Goal: Task Accomplishment & Management: Use online tool/utility

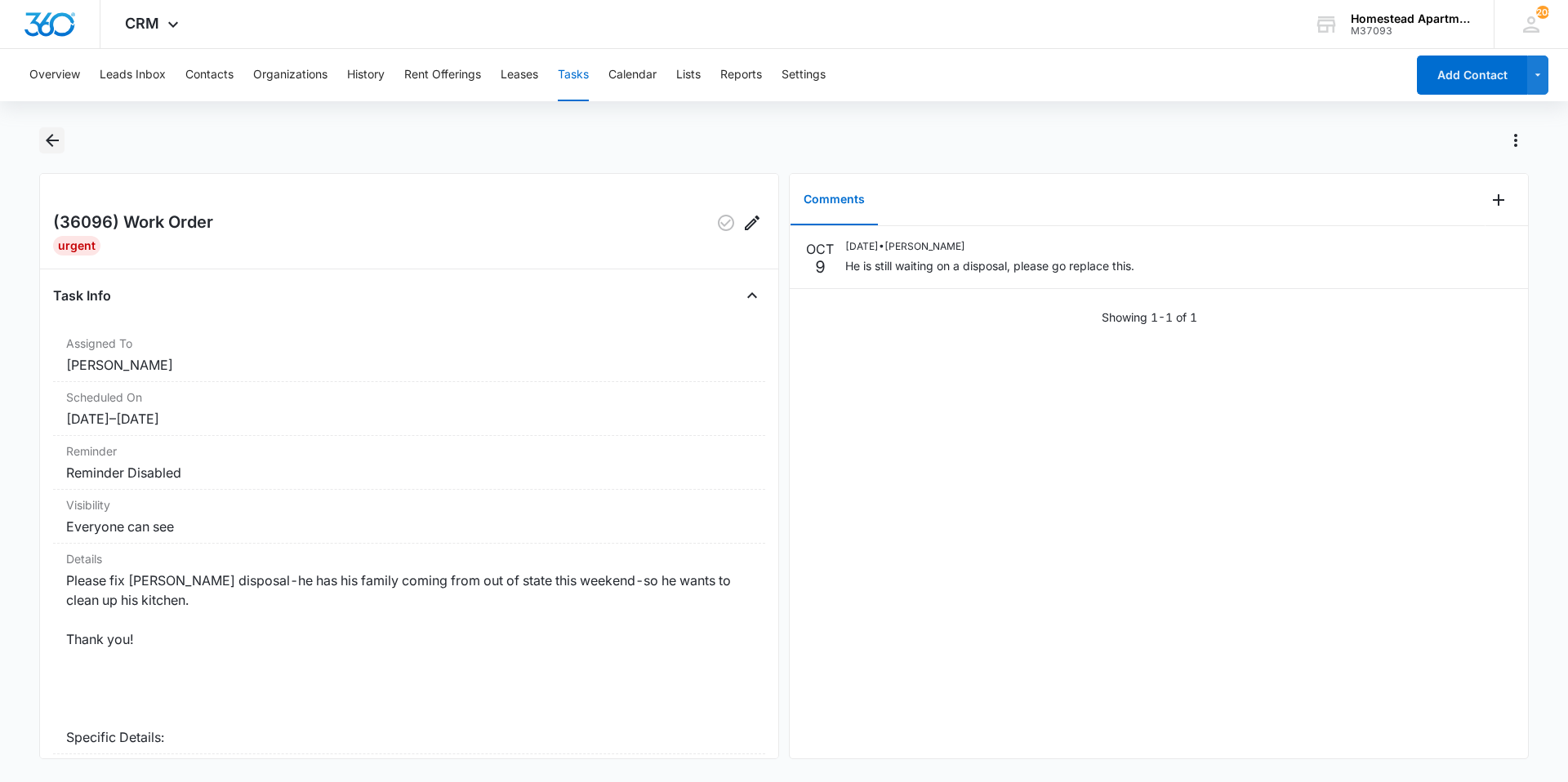
click at [42, 142] on icon "Back" at bounding box center [52, 140] width 19 height 19
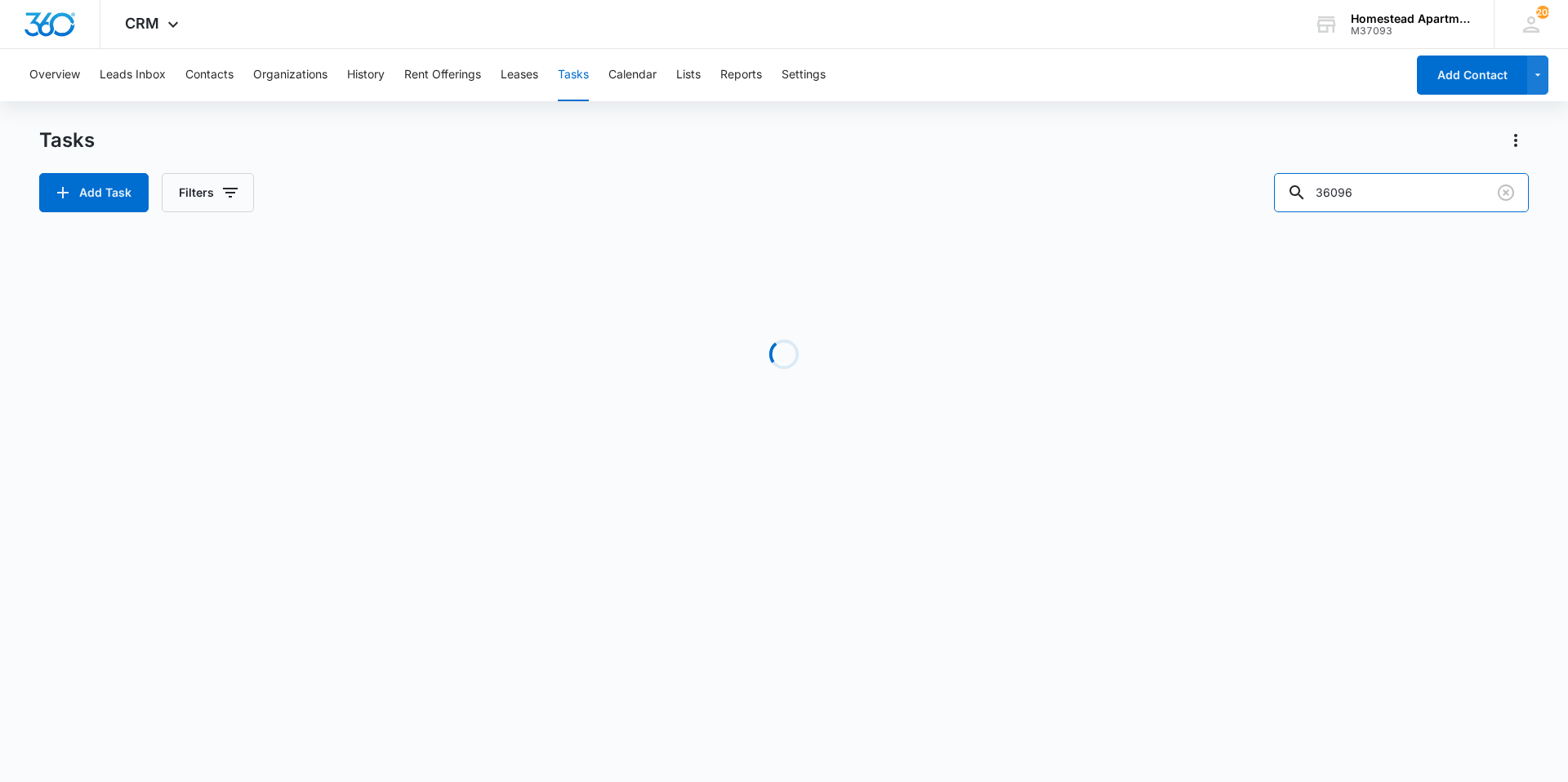
drag, startPoint x: 1402, startPoint y: 207, endPoint x: 1169, endPoint y: 217, distance: 233.2
click at [1169, 217] on div "Tasks Add Task Filters 36096 Loading Task Start End Contacts Assigned By Assign…" at bounding box center [784, 312] width 1490 height 369
type input "38052"
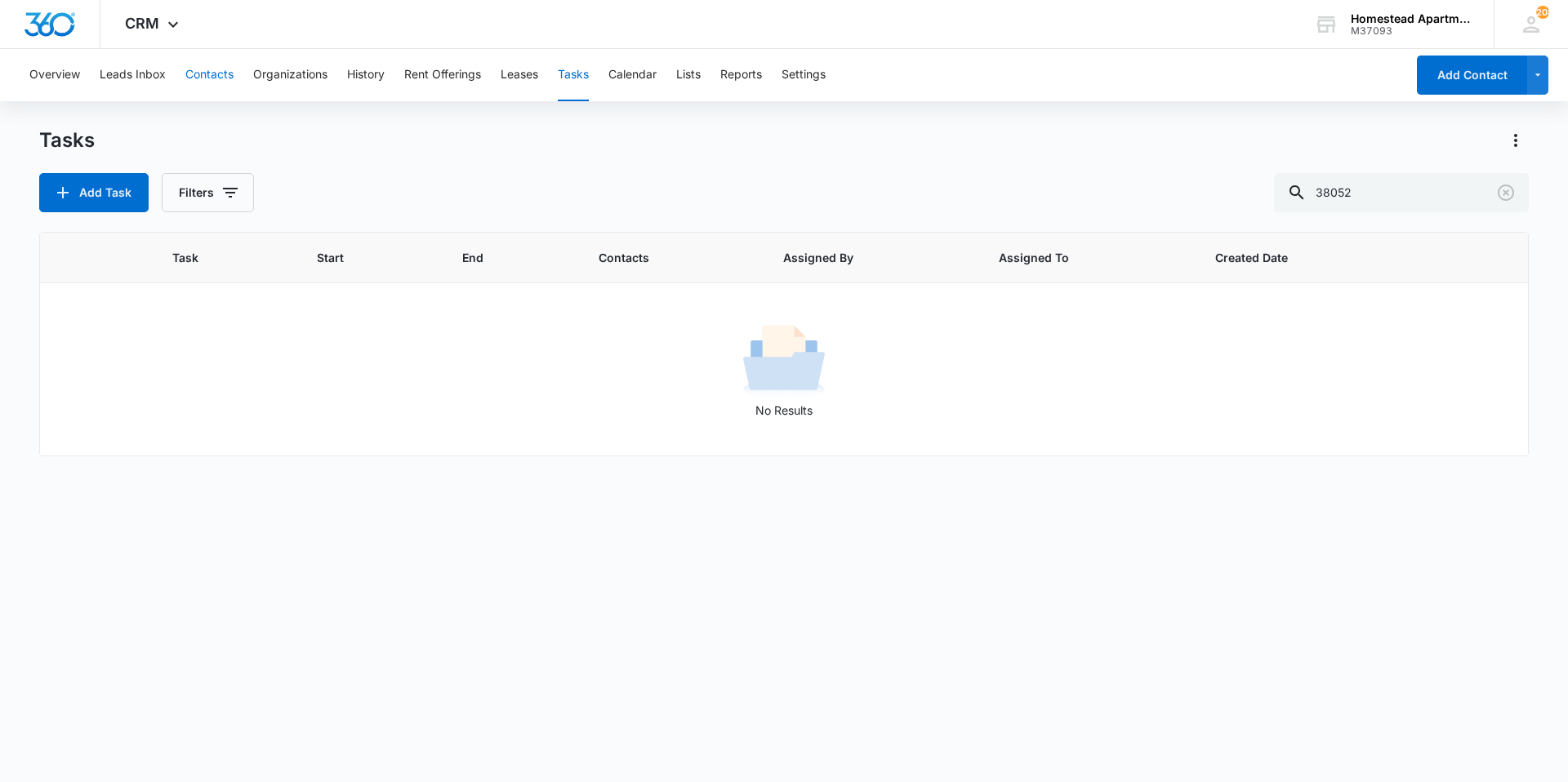
click at [197, 67] on button "Contacts" at bounding box center [210, 75] width 48 height 52
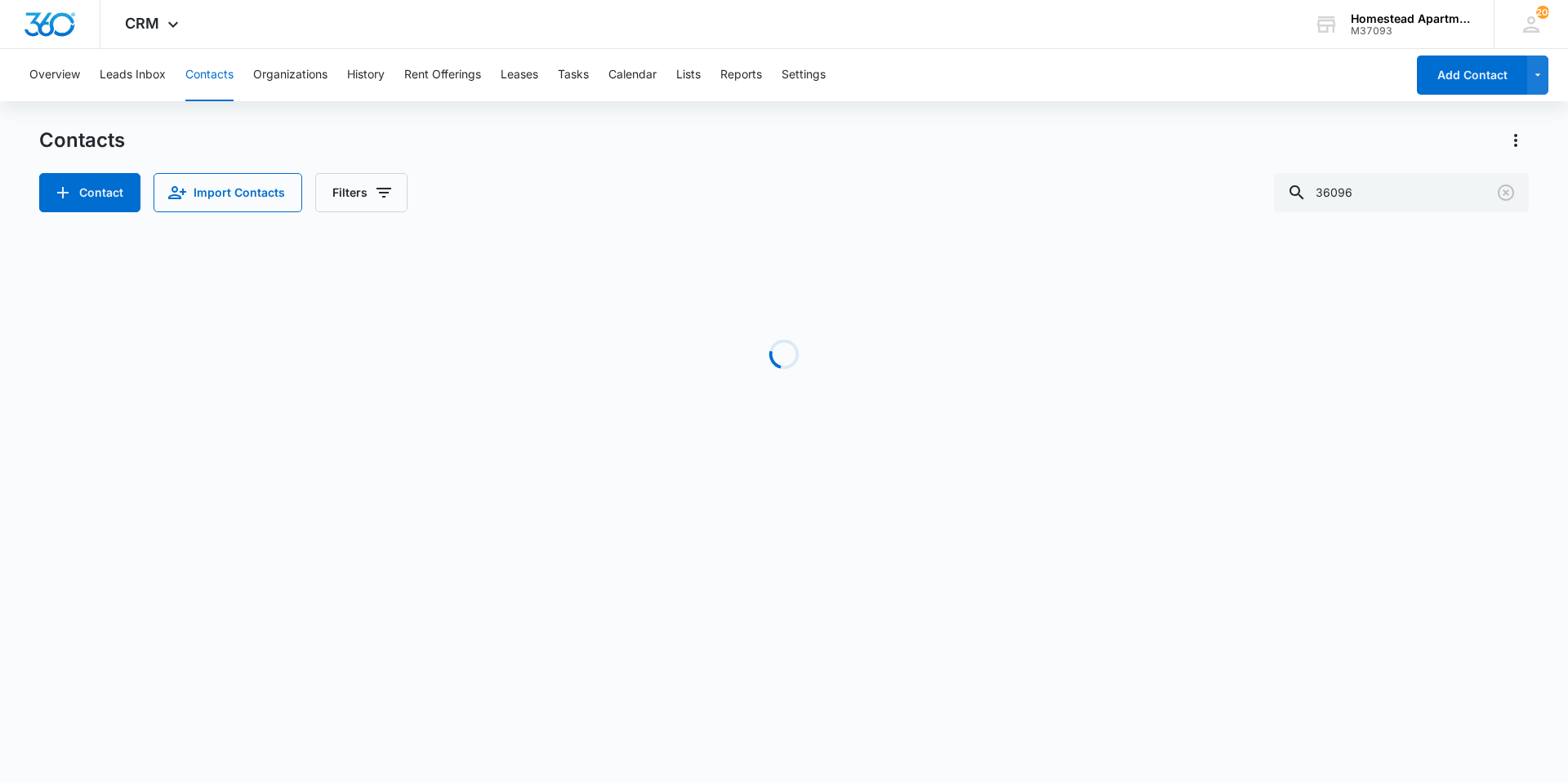
click at [1371, 219] on div "Contacts Contact Import Contacts Filters 36096 Loading No Results" at bounding box center [784, 312] width 1490 height 369
drag, startPoint x: 1378, startPoint y: 197, endPoint x: 1249, endPoint y: 207, distance: 129.4
click at [1250, 207] on div "Contact Import Contacts Filters 36096" at bounding box center [784, 192] width 1490 height 39
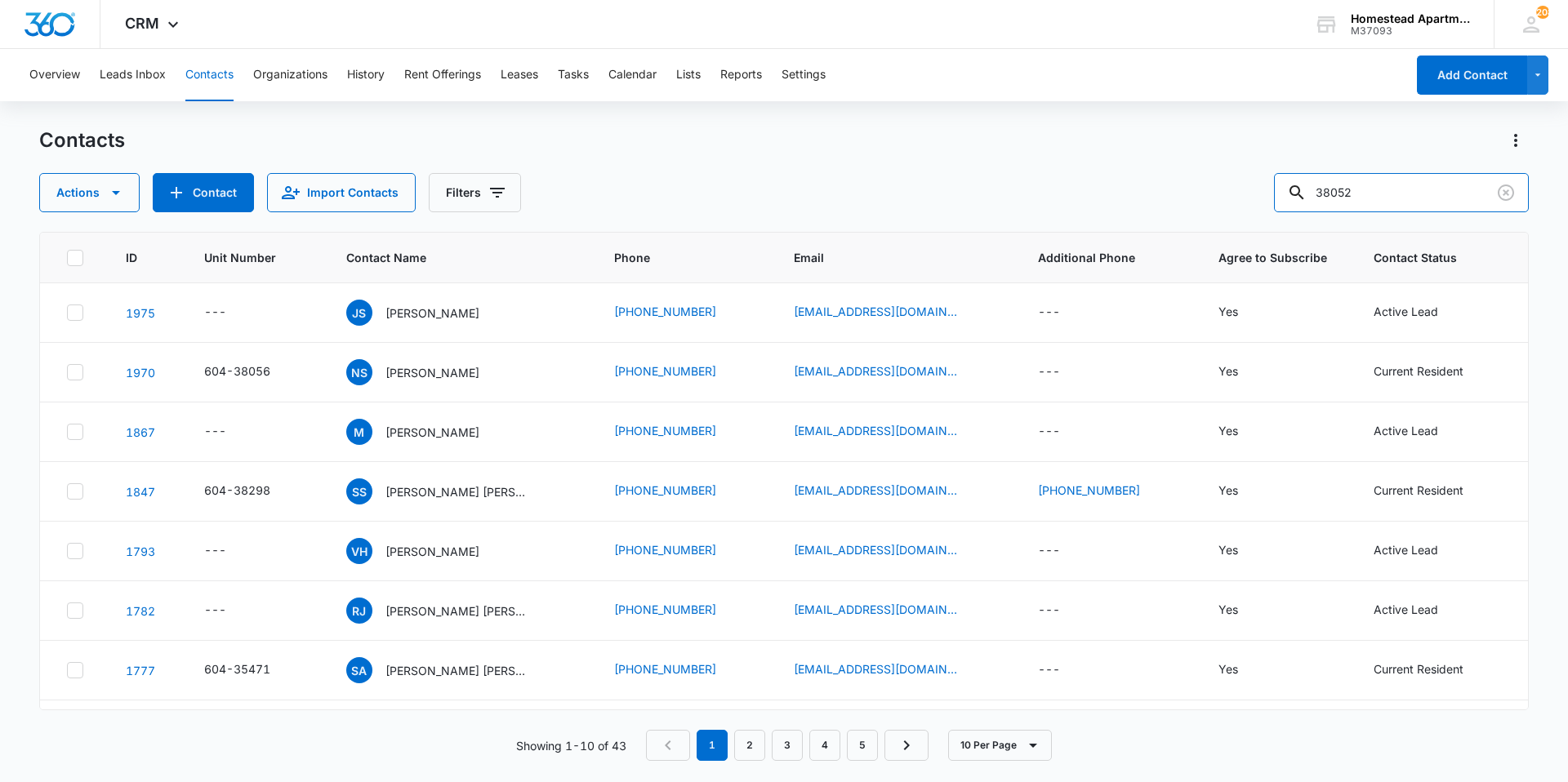
type input "38052"
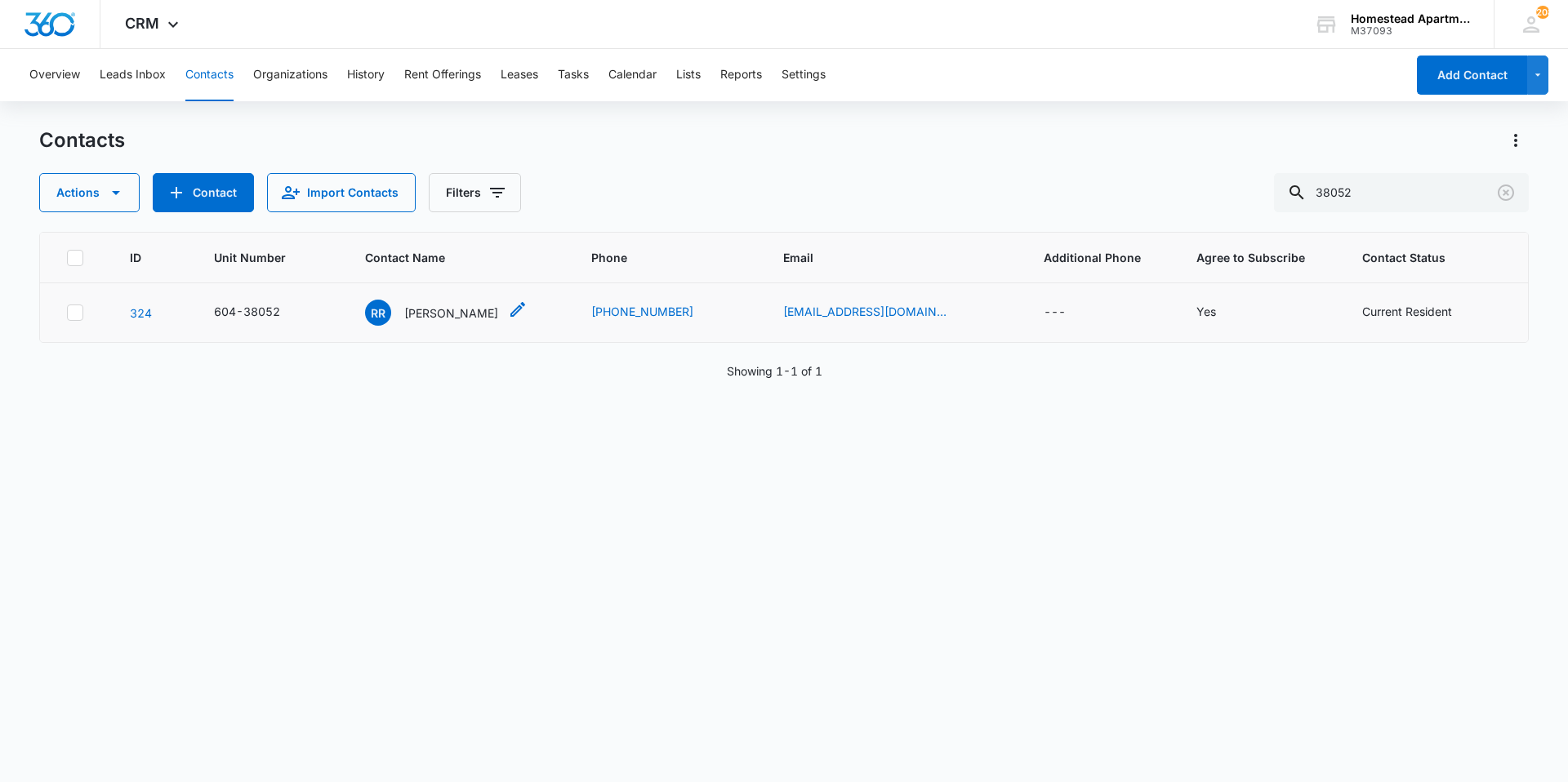
click at [468, 321] on p "[PERSON_NAME]" at bounding box center [451, 314] width 94 height 17
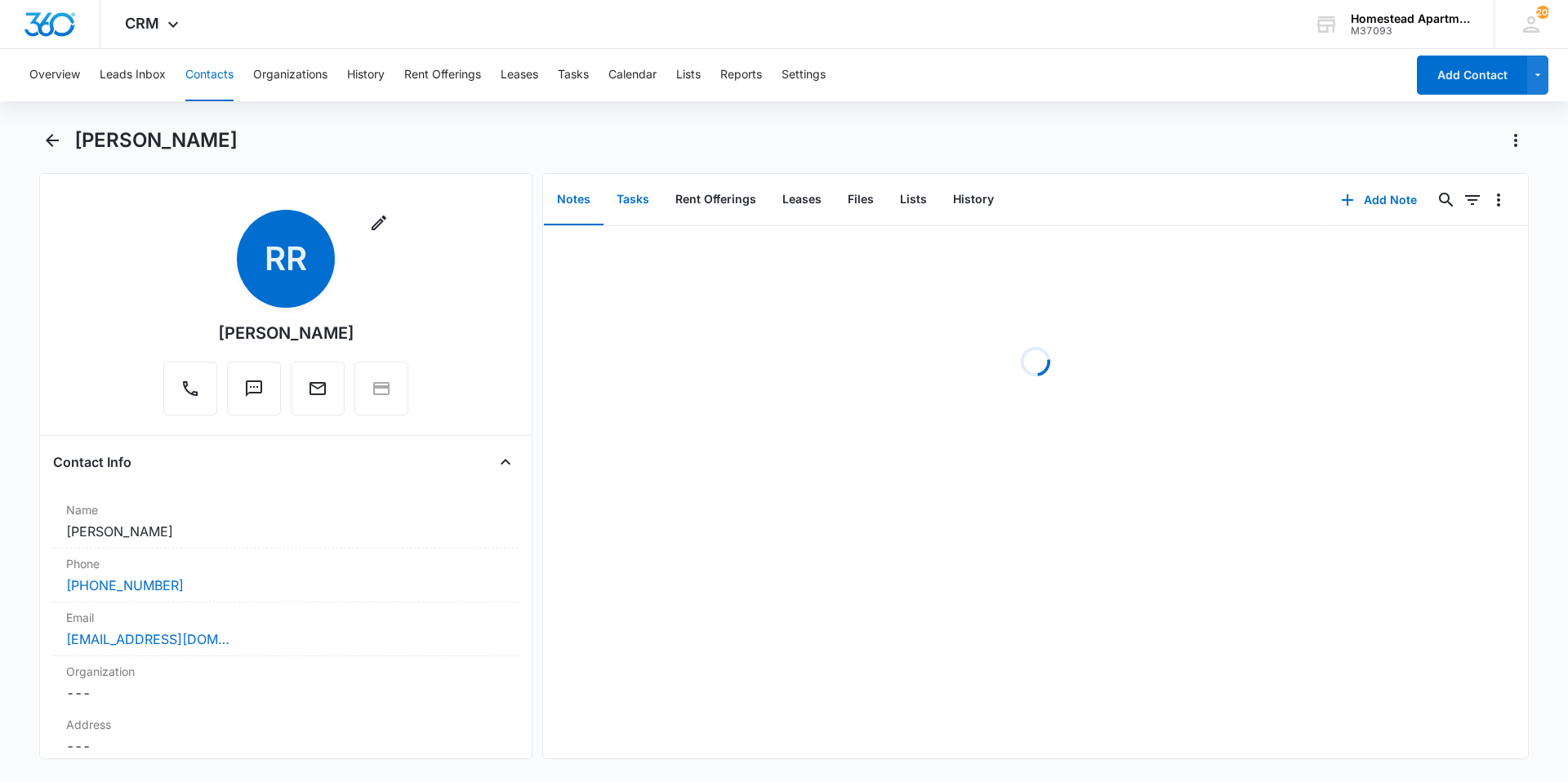
click at [628, 196] on button "Tasks" at bounding box center [632, 200] width 59 height 51
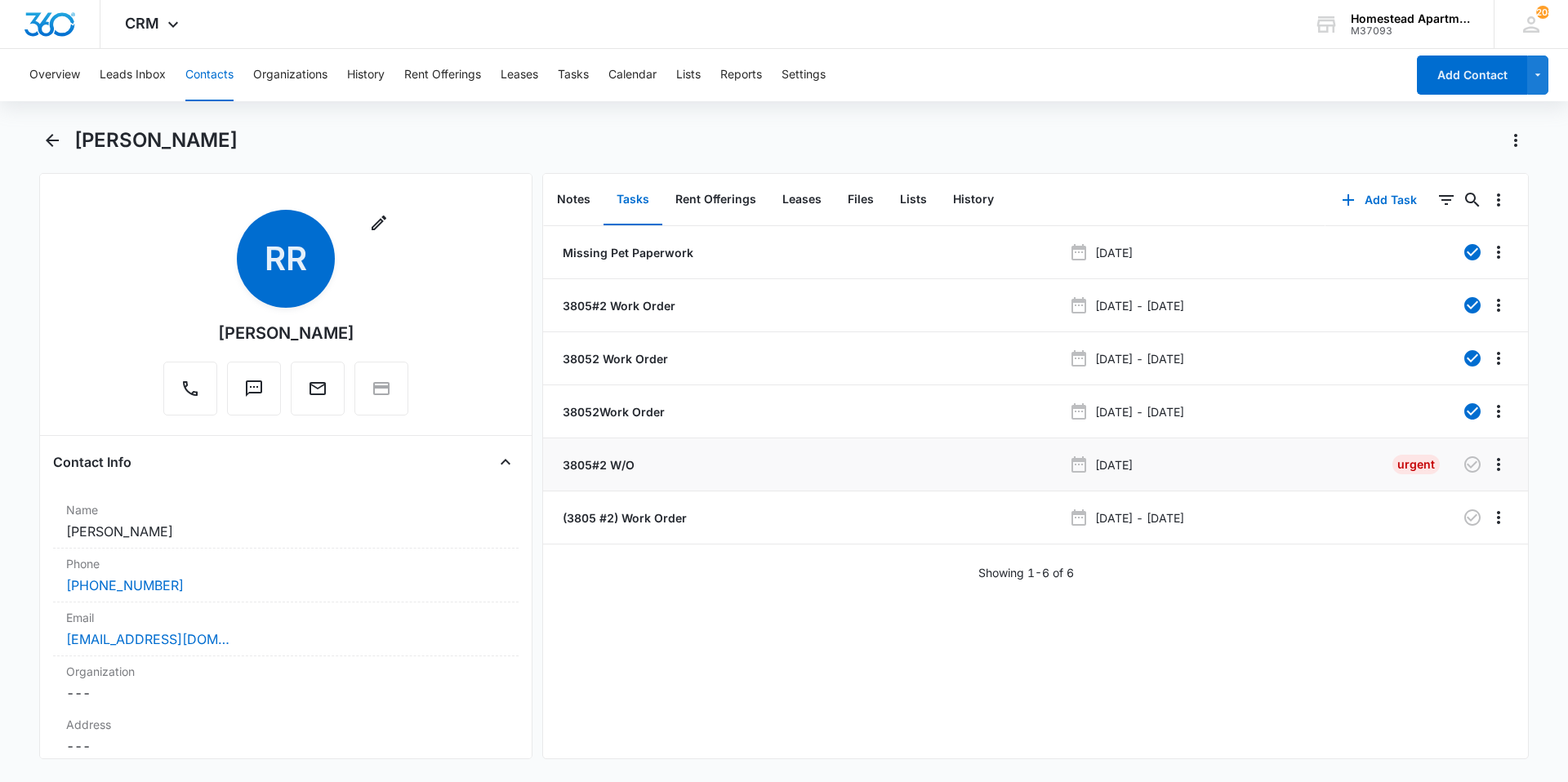
click at [608, 468] on p "3805#2 W/O" at bounding box center [597, 466] width 75 height 17
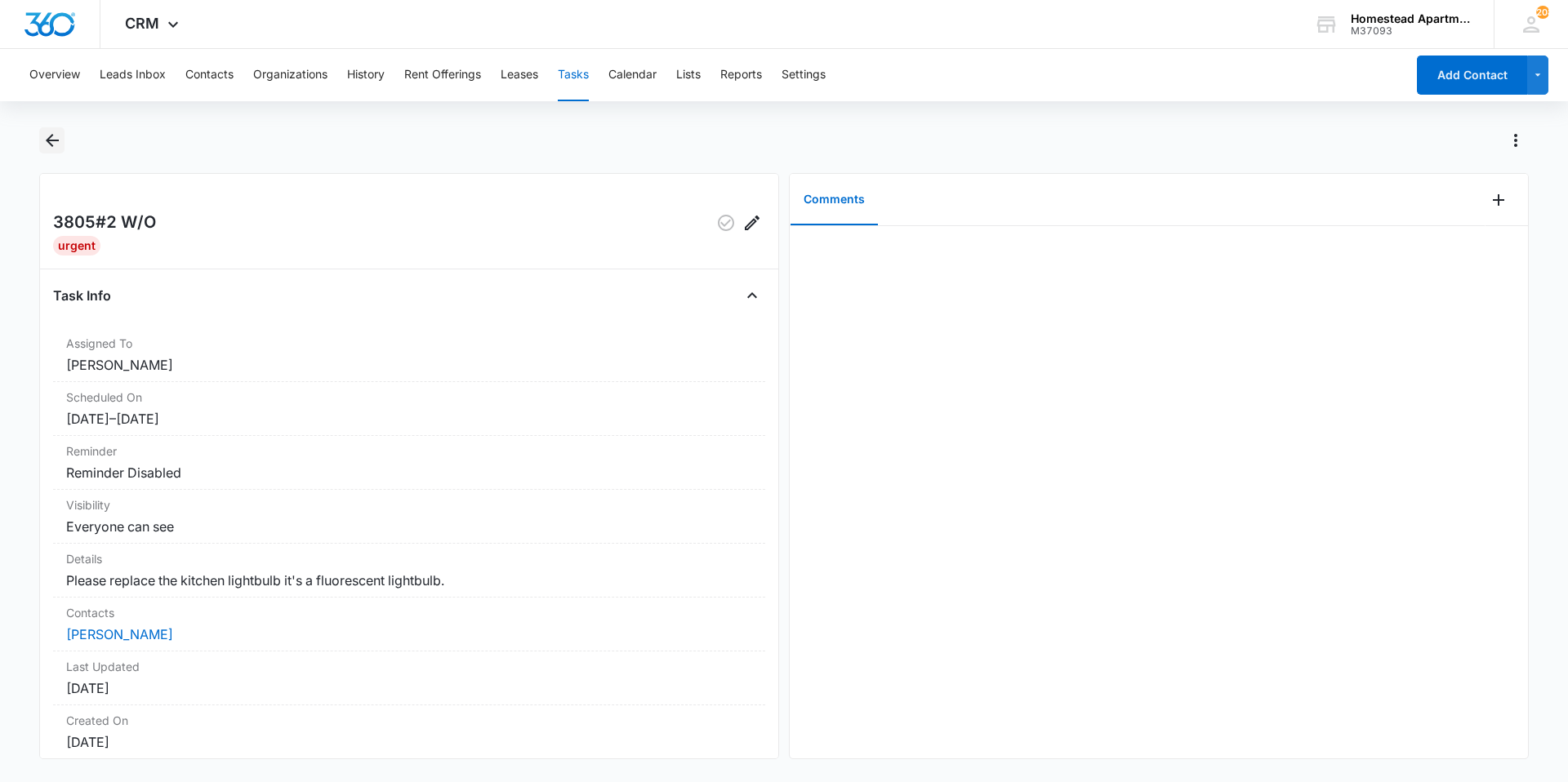
click at [46, 150] on button "Back" at bounding box center [52, 139] width 25 height 26
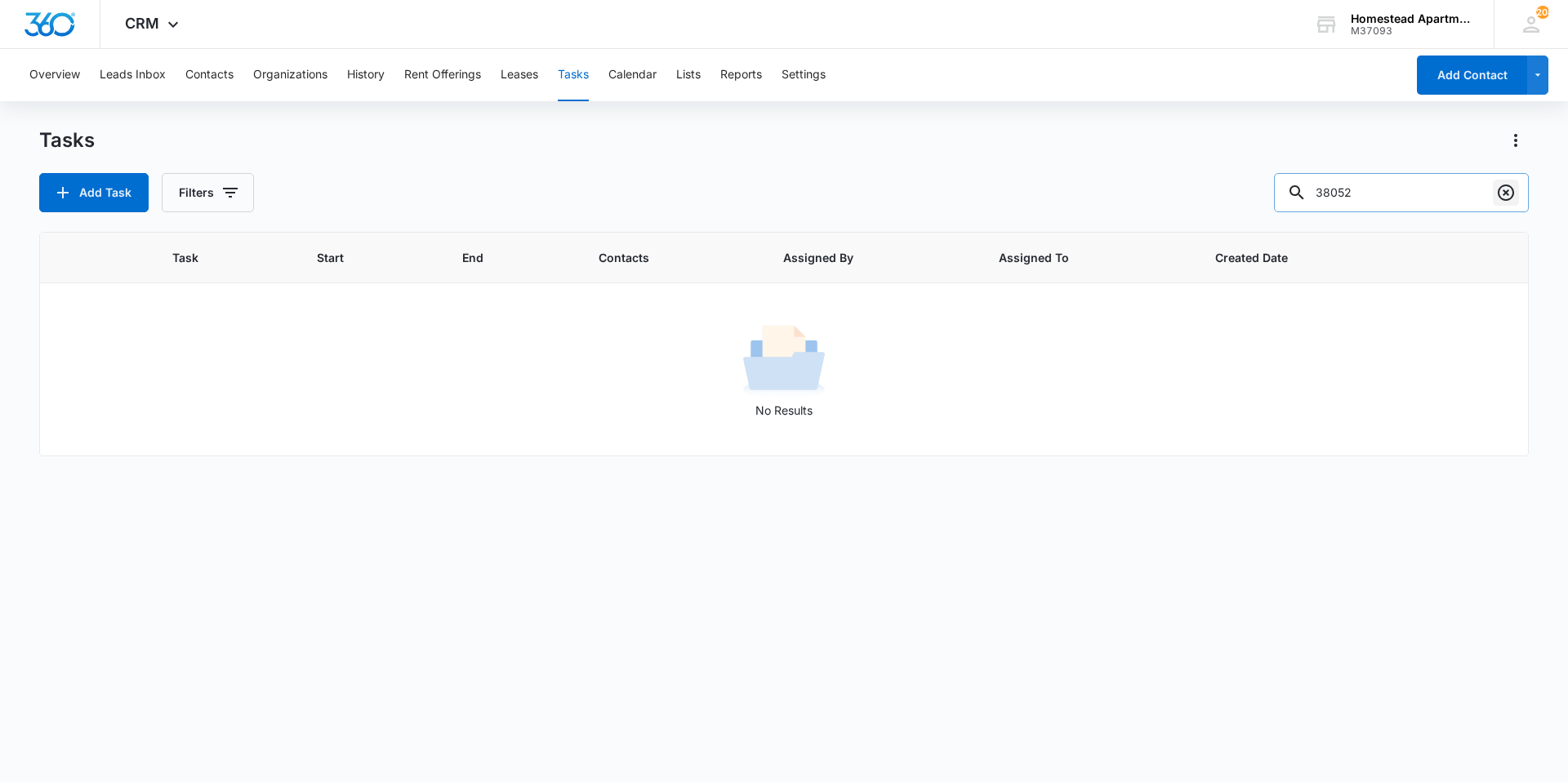
click at [1506, 192] on icon "Clear" at bounding box center [1505, 192] width 16 height 16
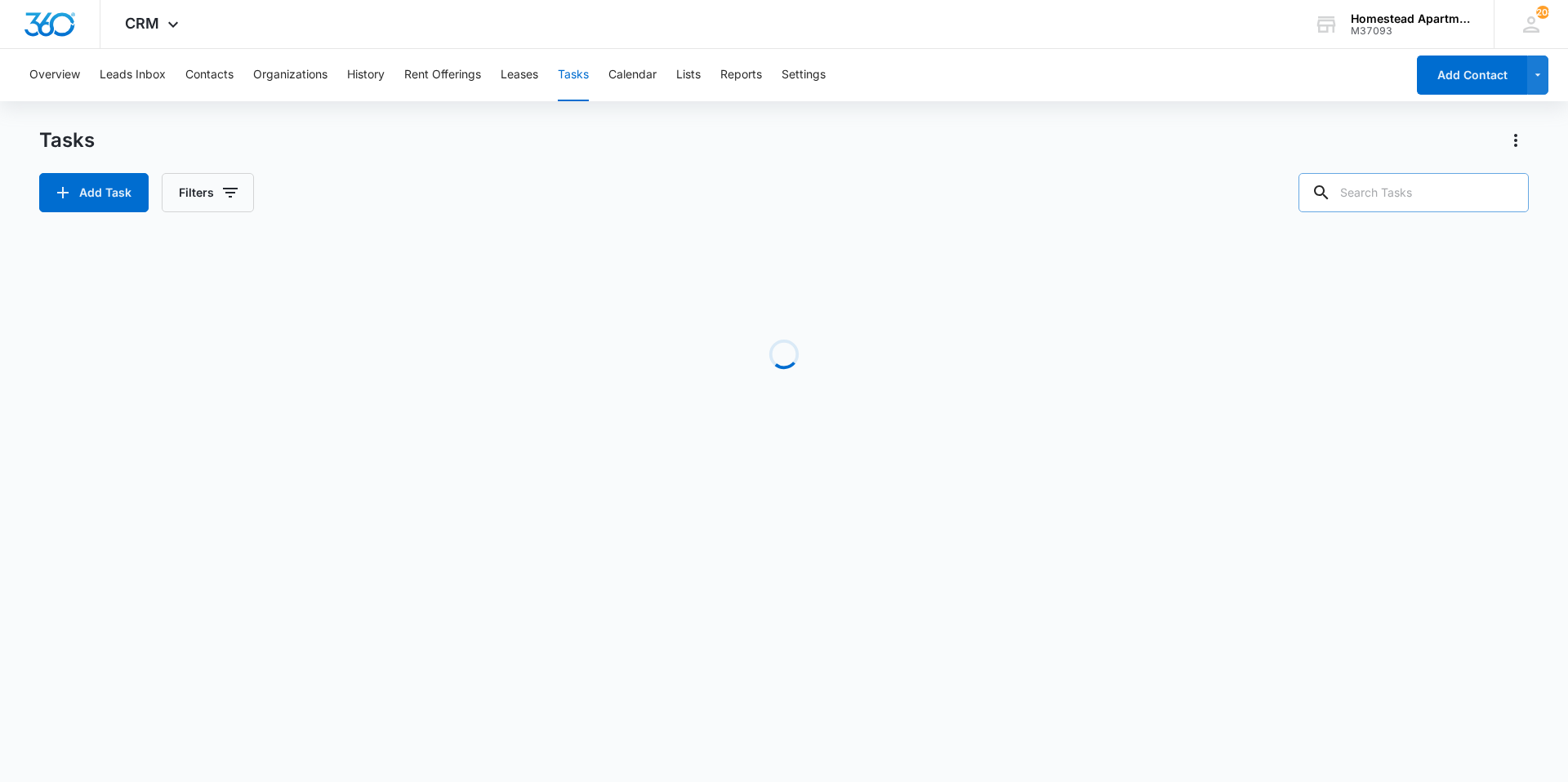
click at [1434, 198] on input "text" at bounding box center [1413, 192] width 230 height 39
